Goal: Use online tool/utility: Utilize a website feature to perform a specific function

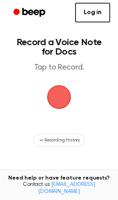
click at [62, 94] on span "button" at bounding box center [59, 97] width 34 height 34
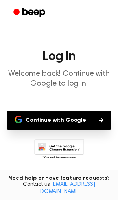
click at [73, 117] on button "Continue with Google" at bounding box center [59, 120] width 104 height 19
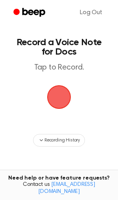
click at [64, 93] on span "button" at bounding box center [58, 96] width 25 height 25
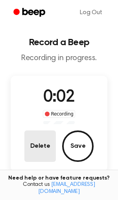
click at [47, 148] on button "Delete" at bounding box center [39, 145] width 31 height 31
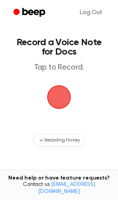
click at [56, 94] on span "button" at bounding box center [59, 97] width 28 height 28
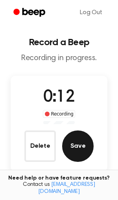
click at [70, 143] on button "Save" at bounding box center [77, 145] width 31 height 31
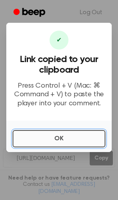
click at [56, 135] on button "OK" at bounding box center [59, 138] width 93 height 17
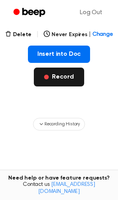
click at [58, 78] on button "Record" at bounding box center [59, 76] width 50 height 19
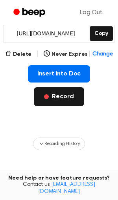
scroll to position [41, 0]
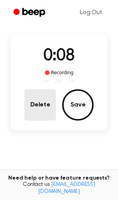
click at [42, 101] on button "Delete" at bounding box center [39, 104] width 31 height 31
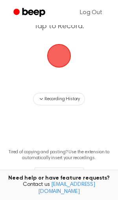
scroll to position [16, 0]
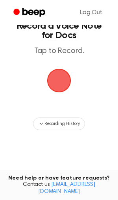
click at [58, 87] on span "button" at bounding box center [59, 80] width 36 height 36
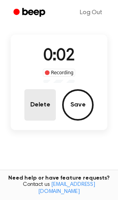
click at [51, 101] on button "Delete" at bounding box center [39, 104] width 31 height 31
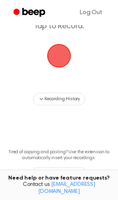
scroll to position [16, 0]
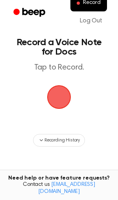
click at [60, 86] on span "button" at bounding box center [58, 96] width 35 height 35
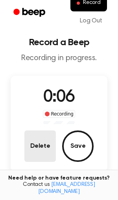
click at [42, 142] on button "Delete" at bounding box center [39, 145] width 31 height 31
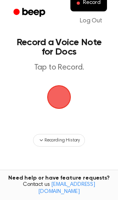
click at [60, 97] on span "button" at bounding box center [58, 96] width 39 height 39
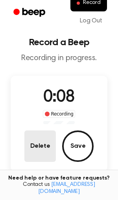
click at [45, 135] on button "Delete" at bounding box center [39, 145] width 31 height 31
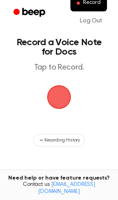
click at [58, 102] on span "button" at bounding box center [58, 96] width 29 height 29
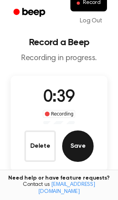
click at [76, 140] on button "Save" at bounding box center [77, 145] width 31 height 31
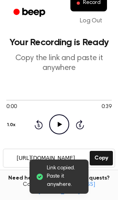
click at [60, 123] on icon "Play Audio" at bounding box center [59, 124] width 20 height 20
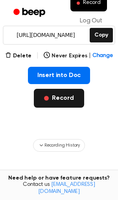
scroll to position [128, 0]
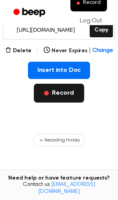
click at [69, 92] on button "Record" at bounding box center [59, 93] width 50 height 19
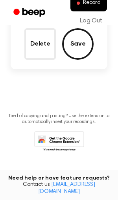
scroll to position [25, 0]
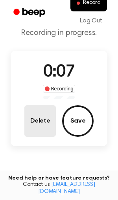
click at [28, 120] on button "Delete" at bounding box center [39, 120] width 31 height 31
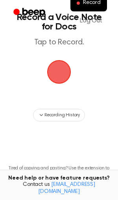
scroll to position [0, 0]
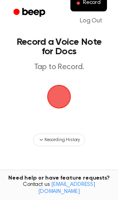
click at [65, 95] on span "button" at bounding box center [59, 96] width 22 height 22
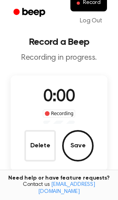
scroll to position [25, 0]
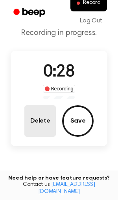
click at [46, 126] on button "Delete" at bounding box center [39, 120] width 31 height 31
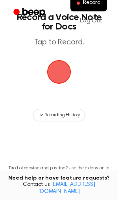
scroll to position [0, 0]
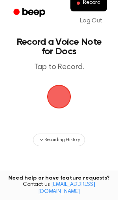
click at [61, 96] on span "button" at bounding box center [58, 96] width 27 height 27
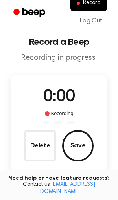
scroll to position [25, 0]
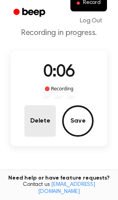
click at [44, 112] on button "Delete" at bounding box center [39, 120] width 31 height 31
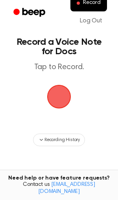
click at [56, 106] on span "button" at bounding box center [59, 96] width 28 height 28
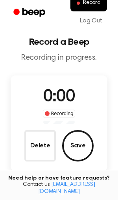
scroll to position [25, 0]
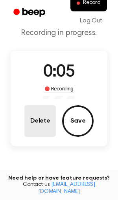
click at [49, 112] on button "Delete" at bounding box center [39, 120] width 31 height 31
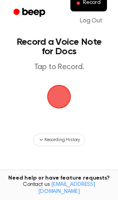
click at [64, 96] on span "button" at bounding box center [59, 97] width 24 height 24
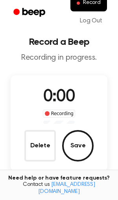
scroll to position [25, 0]
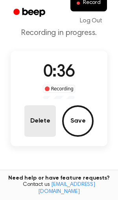
click at [40, 122] on button "Delete" at bounding box center [39, 120] width 31 height 31
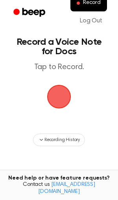
click at [59, 90] on span "button" at bounding box center [58, 96] width 27 height 27
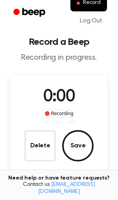
scroll to position [25, 0]
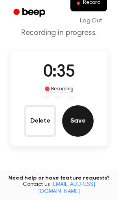
click at [73, 113] on button "Save" at bounding box center [77, 120] width 31 height 31
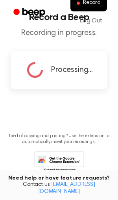
scroll to position [0, 0]
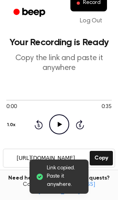
click at [53, 123] on icon "Play Audio" at bounding box center [59, 124] width 20 height 20
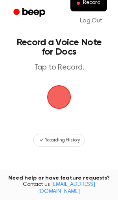
click at [58, 98] on span "button" at bounding box center [58, 96] width 25 height 25
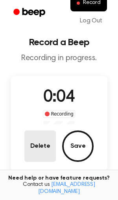
click at [34, 144] on button "Delete" at bounding box center [39, 145] width 31 height 31
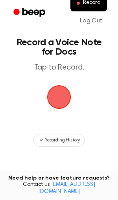
click at [59, 102] on span "button" at bounding box center [58, 96] width 25 height 25
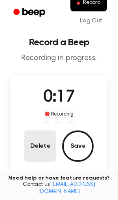
click at [41, 153] on button "Delete" at bounding box center [39, 145] width 31 height 31
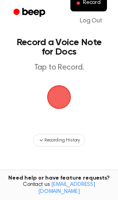
click at [53, 107] on span "button" at bounding box center [58, 97] width 27 height 27
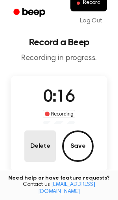
click at [46, 133] on button "Delete" at bounding box center [39, 145] width 31 height 31
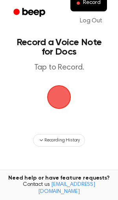
click at [55, 107] on span "button" at bounding box center [58, 96] width 29 height 29
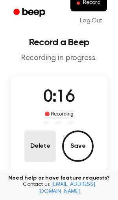
click at [33, 149] on button "Delete" at bounding box center [39, 145] width 31 height 31
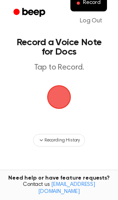
click at [54, 106] on span "button" at bounding box center [59, 97] width 34 height 34
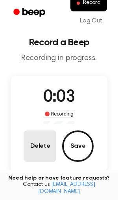
click at [29, 159] on button "Delete" at bounding box center [39, 145] width 31 height 31
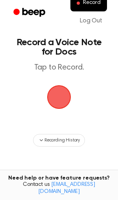
click at [61, 93] on span "button" at bounding box center [59, 97] width 38 height 38
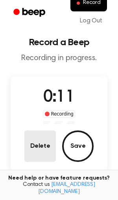
click at [35, 141] on button "Delete" at bounding box center [39, 145] width 31 height 31
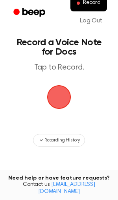
click at [60, 85] on span "button" at bounding box center [59, 97] width 24 height 24
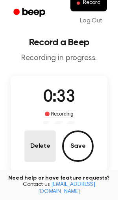
click at [44, 143] on button "Delete" at bounding box center [39, 145] width 31 height 31
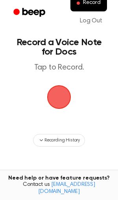
click at [59, 102] on span "button" at bounding box center [58, 96] width 29 height 29
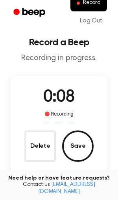
click at [14, 152] on div "0:08 Recording Delete Save" at bounding box center [59, 123] width 96 height 76
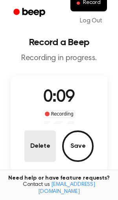
click at [36, 147] on button "Delete" at bounding box center [39, 145] width 31 height 31
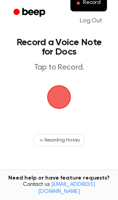
click at [60, 87] on span "button" at bounding box center [59, 97] width 24 height 24
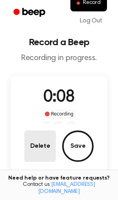
click at [45, 136] on button "Delete" at bounding box center [39, 145] width 31 height 31
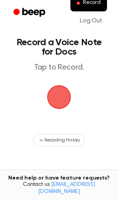
click at [54, 94] on span "button" at bounding box center [59, 97] width 24 height 24
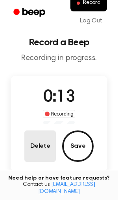
click at [37, 144] on button "Delete" at bounding box center [39, 145] width 31 height 31
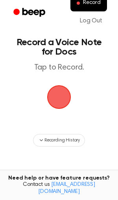
click at [58, 105] on span "button" at bounding box center [59, 97] width 40 height 40
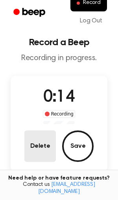
click at [45, 148] on button "Delete" at bounding box center [39, 145] width 31 height 31
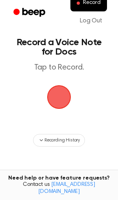
click at [57, 102] on span "button" at bounding box center [59, 97] width 32 height 32
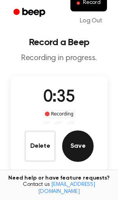
click at [80, 139] on button "Save" at bounding box center [77, 145] width 31 height 31
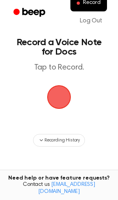
click at [58, 89] on span "button" at bounding box center [59, 97] width 24 height 24
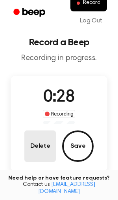
click at [31, 150] on button "Delete" at bounding box center [39, 145] width 31 height 31
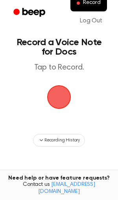
click at [67, 96] on span "button" at bounding box center [59, 97] width 28 height 28
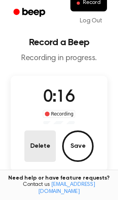
click at [36, 142] on button "Delete" at bounding box center [39, 145] width 31 height 31
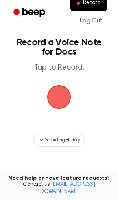
click at [66, 99] on span "button" at bounding box center [58, 96] width 33 height 33
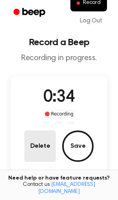
click at [39, 146] on button "Delete" at bounding box center [39, 145] width 31 height 31
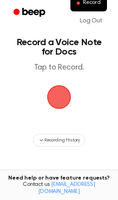
click at [53, 89] on span "button" at bounding box center [58, 97] width 27 height 27
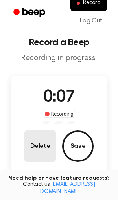
click at [42, 146] on button "Delete" at bounding box center [39, 145] width 31 height 31
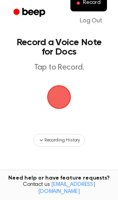
click at [59, 96] on span "button" at bounding box center [58, 96] width 25 height 25
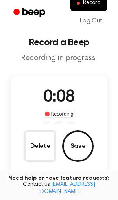
click at [57, 125] on div "0:08 Recording Delete Save" at bounding box center [59, 123] width 96 height 76
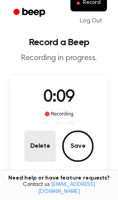
click at [44, 136] on button "Delete" at bounding box center [39, 145] width 31 height 31
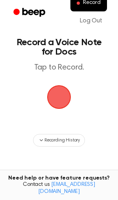
click at [64, 77] on span "button" at bounding box center [59, 97] width 44 height 44
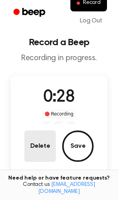
click at [44, 153] on button "Delete" at bounding box center [39, 145] width 31 height 31
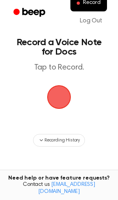
click at [56, 97] on span "button" at bounding box center [58, 96] width 37 height 37
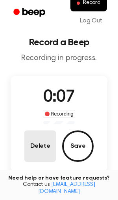
click at [40, 142] on button "Delete" at bounding box center [39, 145] width 31 height 31
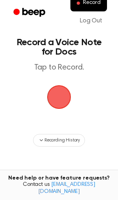
click at [58, 95] on span "button" at bounding box center [58, 96] width 25 height 25
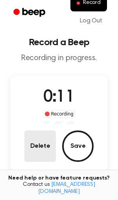
click at [40, 140] on button "Delete" at bounding box center [39, 145] width 31 height 31
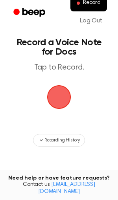
click at [65, 96] on span "button" at bounding box center [58, 97] width 27 height 27
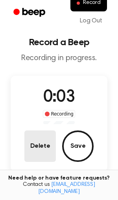
click at [49, 151] on button "Delete" at bounding box center [39, 145] width 31 height 31
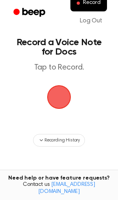
click at [57, 96] on span "button" at bounding box center [59, 97] width 24 height 24
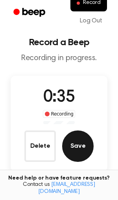
click at [72, 151] on button "Save" at bounding box center [77, 145] width 31 height 31
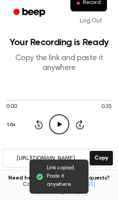
click at [67, 123] on icon "Play Audio" at bounding box center [59, 124] width 20 height 20
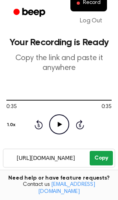
click at [103, 158] on button "Copy" at bounding box center [100, 158] width 23 height 15
